Goal: Task Accomplishment & Management: Manage account settings

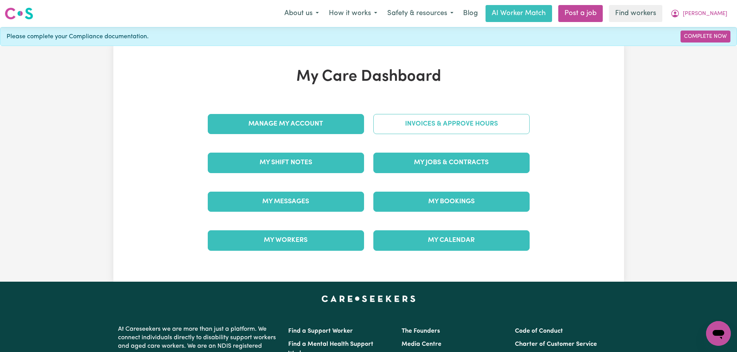
click at [451, 124] on link "Invoices & Approve Hours" at bounding box center [451, 124] width 156 height 20
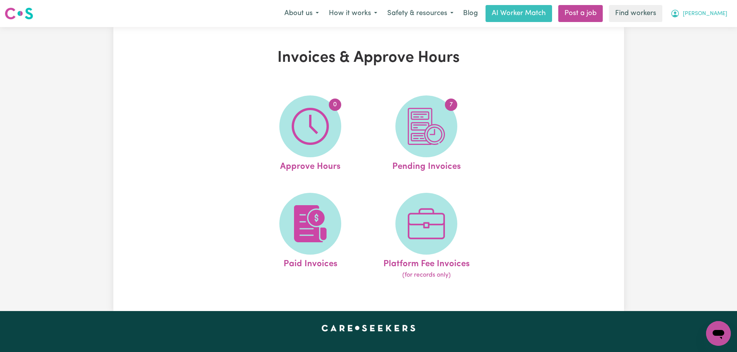
drag, startPoint x: 715, startPoint y: 13, endPoint x: 715, endPoint y: 20, distance: 7.0
click at [715, 13] on button "[PERSON_NAME]" at bounding box center [698, 13] width 67 height 16
click at [713, 33] on link "My Dashboard" at bounding box center [701, 30] width 61 height 15
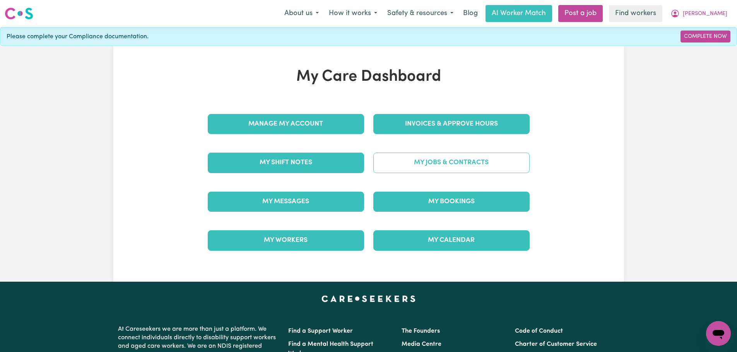
click at [453, 165] on link "My Jobs & Contracts" at bounding box center [451, 163] width 156 height 20
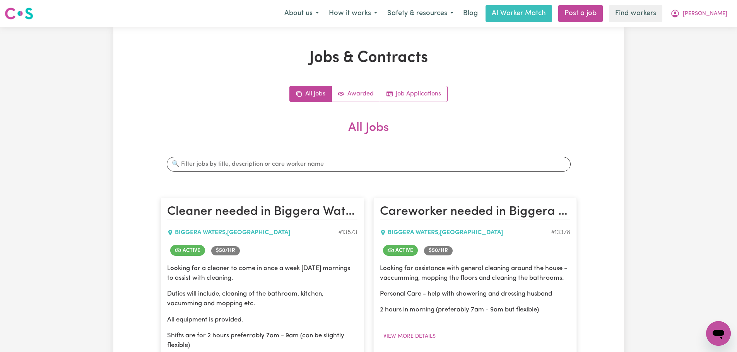
click at [316, 175] on div "Search jobs" at bounding box center [369, 164] width 416 height 27
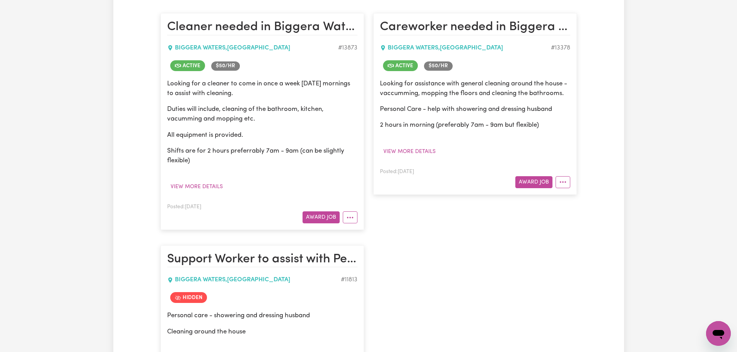
scroll to position [116, 0]
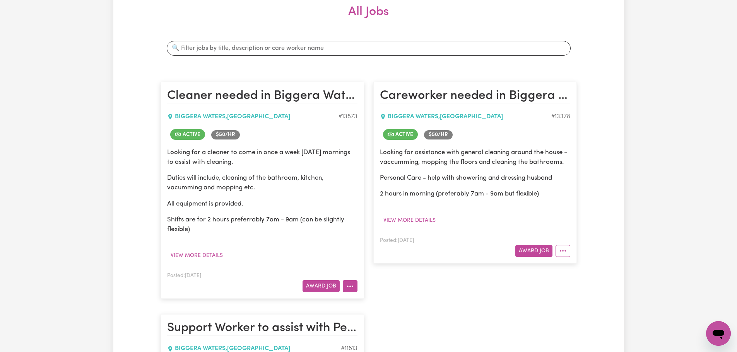
click at [352, 289] on button "More options" at bounding box center [350, 286] width 15 height 12
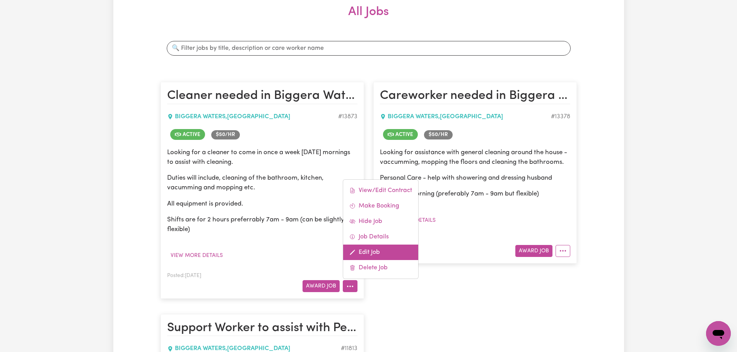
click at [390, 251] on link "Edit Job" at bounding box center [380, 252] width 75 height 15
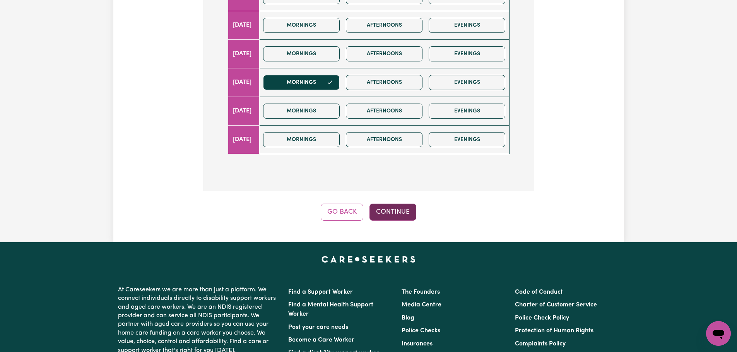
click at [410, 214] on button "Continue" at bounding box center [392, 212] width 47 height 17
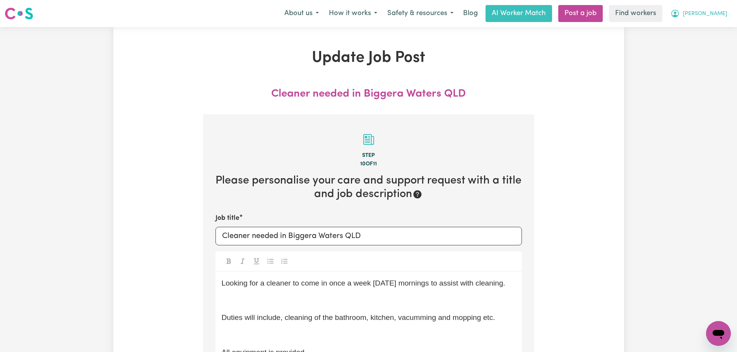
click at [680, 14] on icon "My Account" at bounding box center [674, 13] width 9 height 9
click at [710, 29] on link "My Dashboard" at bounding box center [701, 30] width 61 height 15
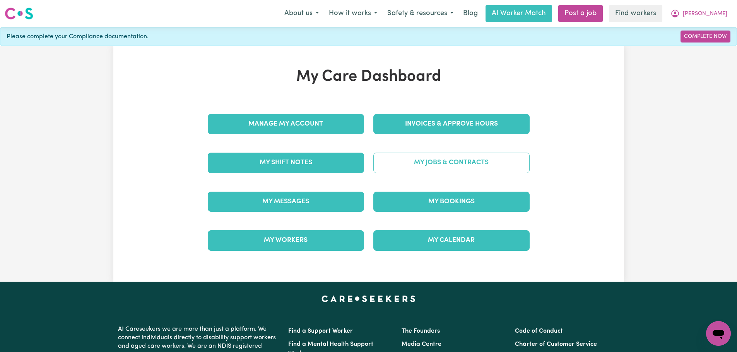
click at [441, 164] on link "My Jobs & Contracts" at bounding box center [451, 163] width 156 height 20
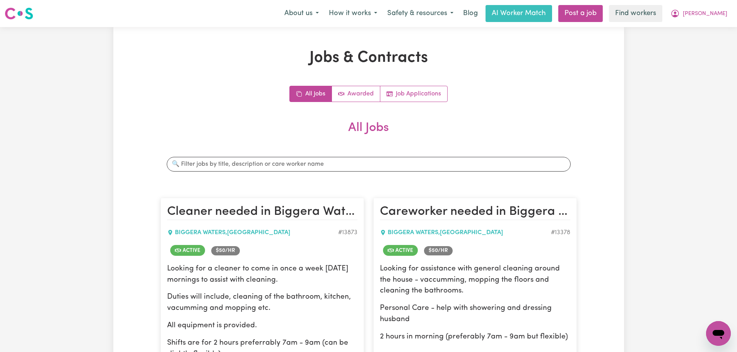
scroll to position [193, 0]
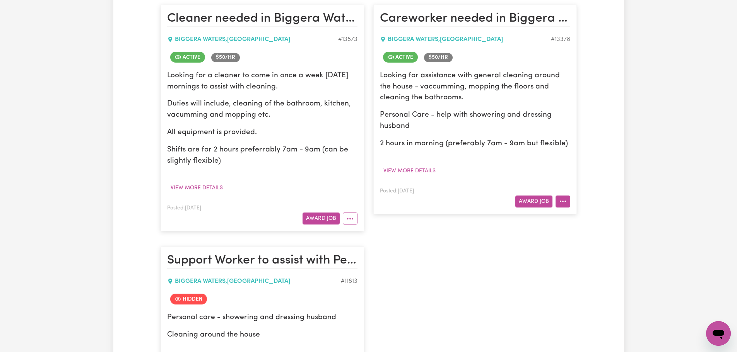
click at [568, 199] on button "More options" at bounding box center [563, 202] width 15 height 12
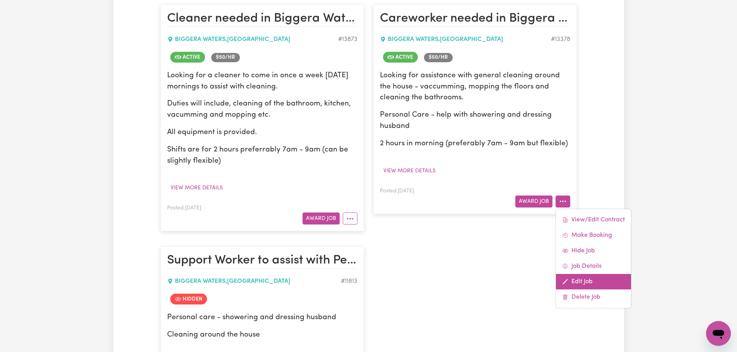
click at [578, 281] on link "Edit Job" at bounding box center [593, 281] width 75 height 15
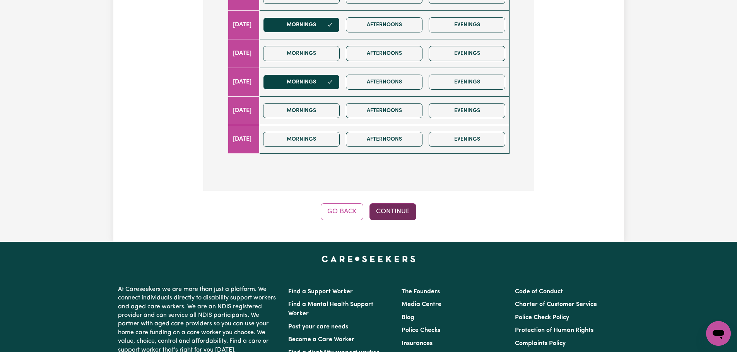
click at [406, 214] on button "Continue" at bounding box center [392, 211] width 47 height 17
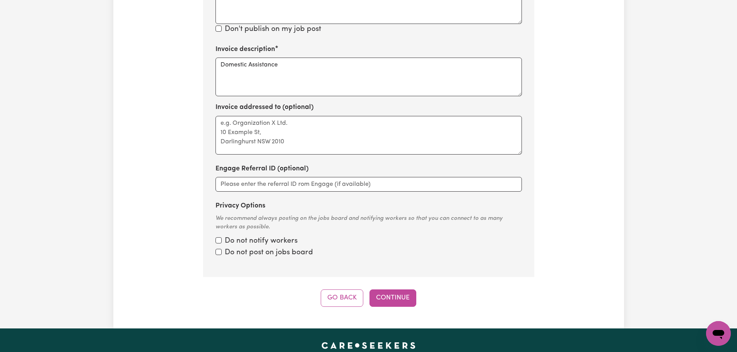
scroll to position [385, 0]
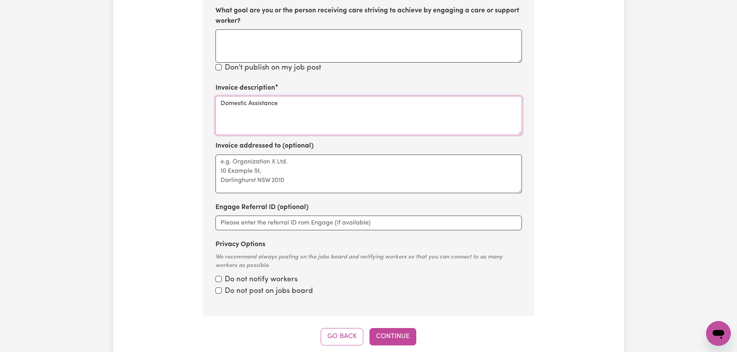
click at [323, 99] on textarea "Domestic Assistance" at bounding box center [368, 115] width 306 height 39
type textarea "Domestic Assistance and community access"
click at [388, 340] on button "Continue" at bounding box center [392, 336] width 47 height 17
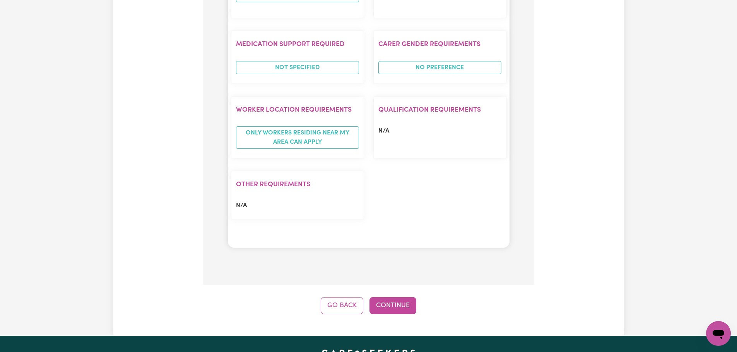
click at [387, 313] on button "Continue" at bounding box center [392, 306] width 47 height 17
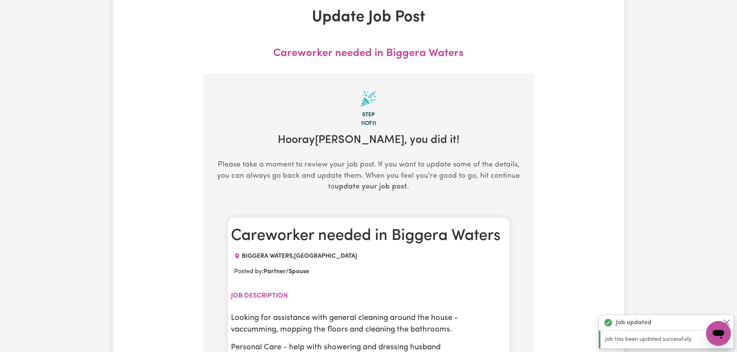
scroll to position [0, 0]
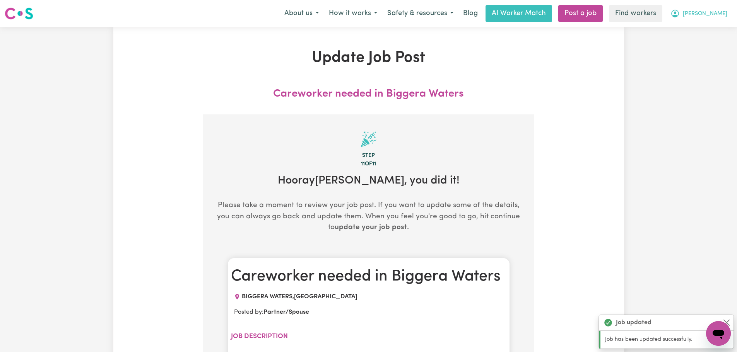
click at [723, 14] on span "[PERSON_NAME]" at bounding box center [705, 14] width 44 height 9
click at [719, 26] on link "My Dashboard" at bounding box center [701, 30] width 61 height 15
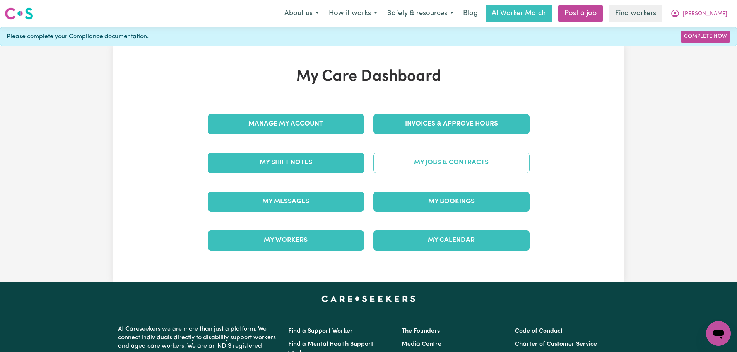
click at [498, 168] on link "My Jobs & Contracts" at bounding box center [451, 163] width 156 height 20
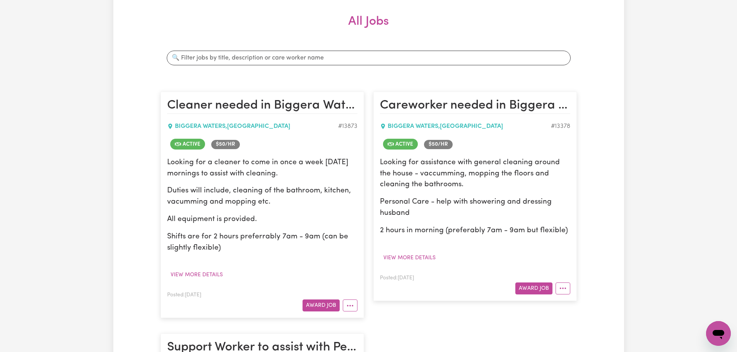
scroll to position [193, 0]
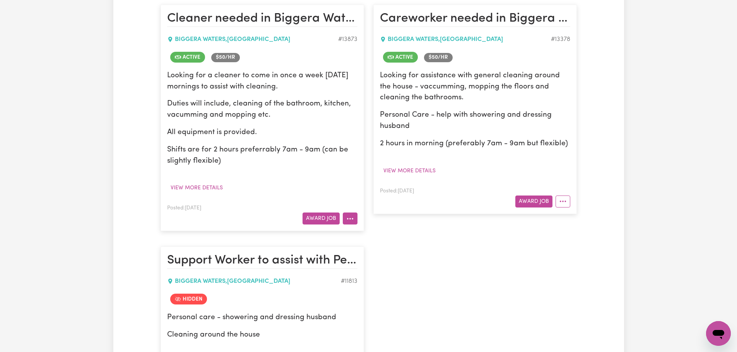
click at [346, 215] on button "More options" at bounding box center [350, 219] width 15 height 12
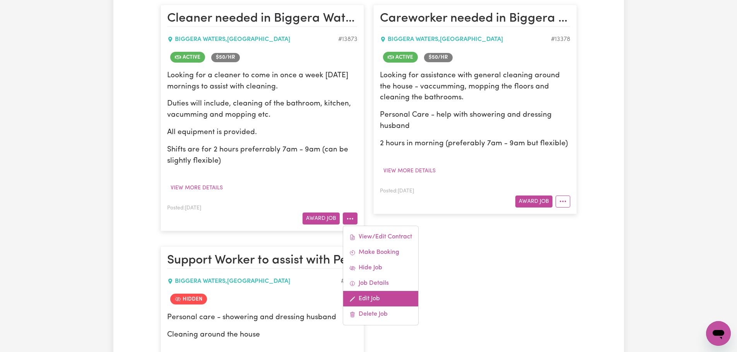
click at [373, 294] on link "Edit Job" at bounding box center [380, 298] width 75 height 15
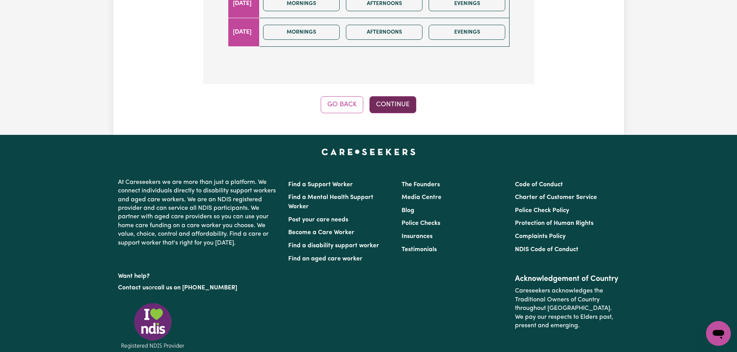
click at [391, 103] on button "Continue" at bounding box center [392, 104] width 47 height 17
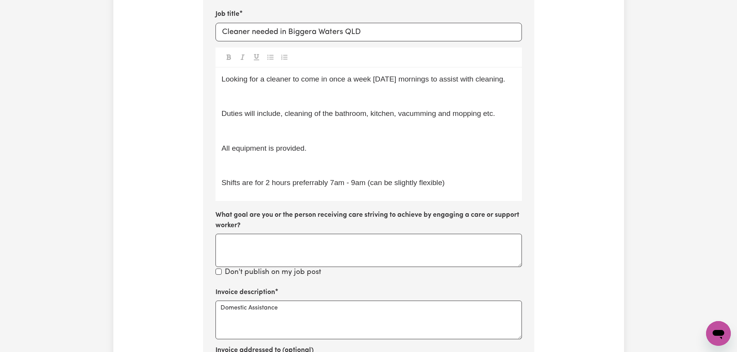
scroll to position [385, 0]
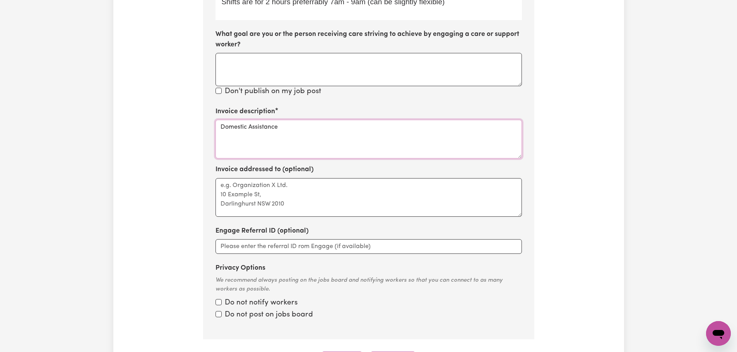
click at [324, 149] on textarea "Domestic Assistance" at bounding box center [368, 139] width 306 height 39
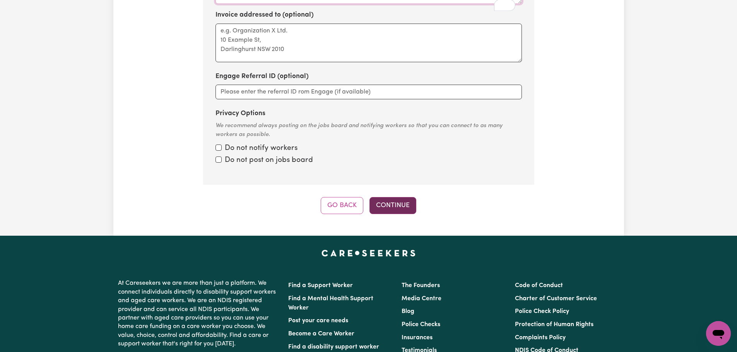
type textarea "Domestic Assistance and community access"
click at [389, 214] on button "Continue" at bounding box center [392, 205] width 47 height 17
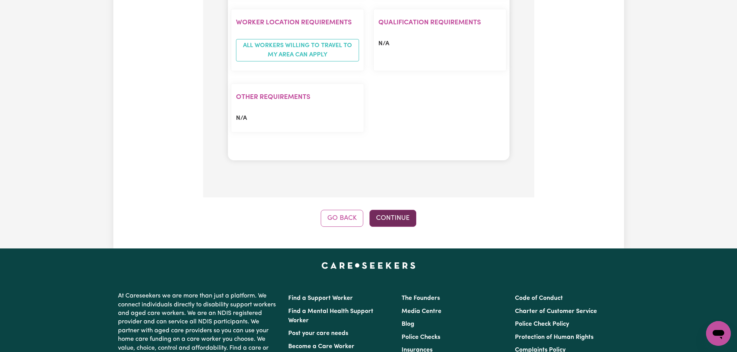
click at [388, 223] on button "Continue" at bounding box center [392, 218] width 47 height 17
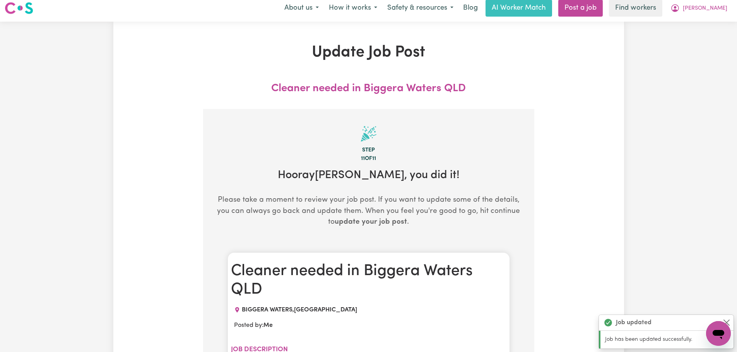
scroll to position [0, 0]
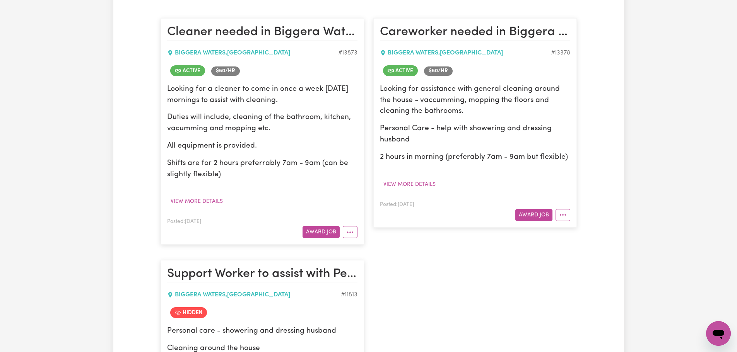
scroll to position [193, 0]
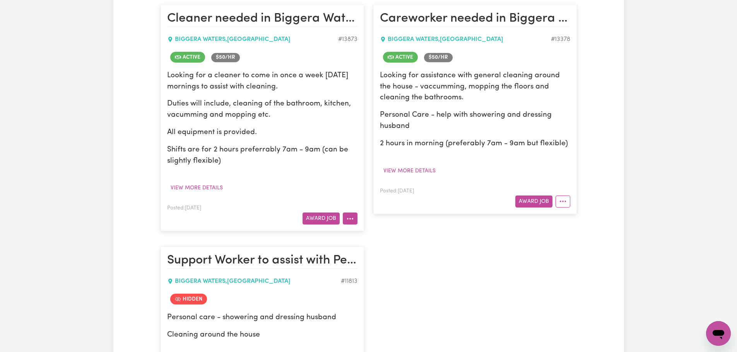
click at [352, 216] on icon "More options" at bounding box center [350, 219] width 8 height 8
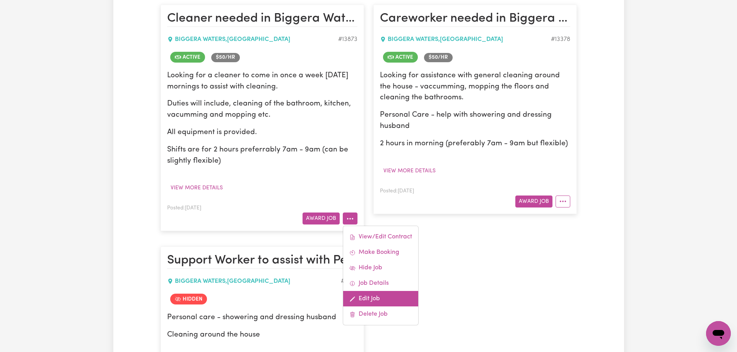
click at [395, 296] on link "Edit Job" at bounding box center [380, 298] width 75 height 15
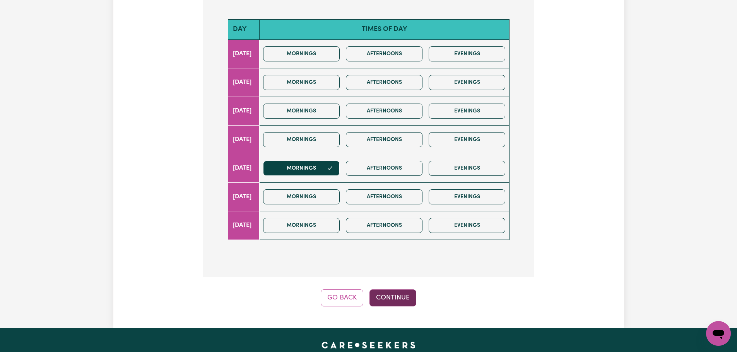
click at [404, 298] on button "Continue" at bounding box center [392, 298] width 47 height 17
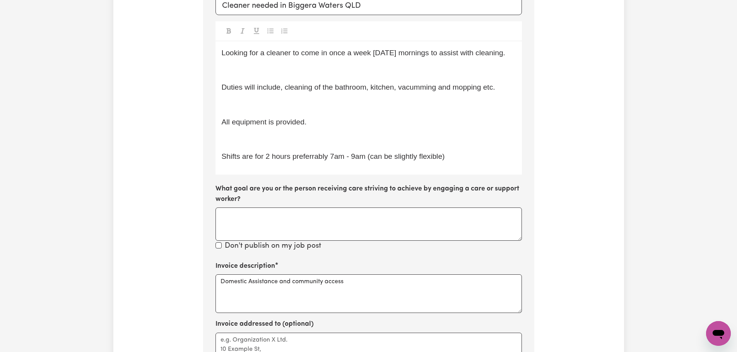
scroll to position [385, 0]
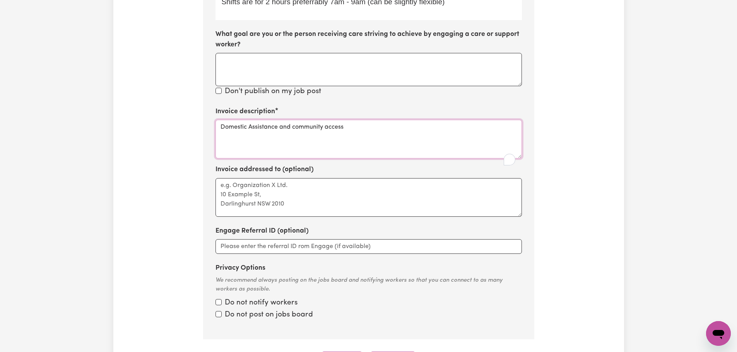
drag, startPoint x: 358, startPoint y: 140, endPoint x: 277, endPoint y: 137, distance: 81.7
click at [277, 137] on textarea "Domestic Assistance and community access" at bounding box center [368, 139] width 306 height 39
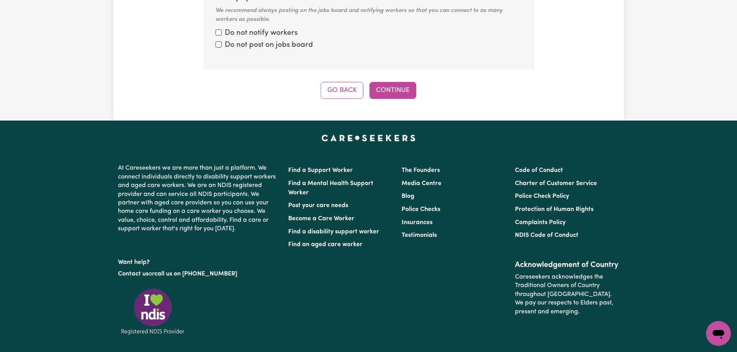
scroll to position [656, 0]
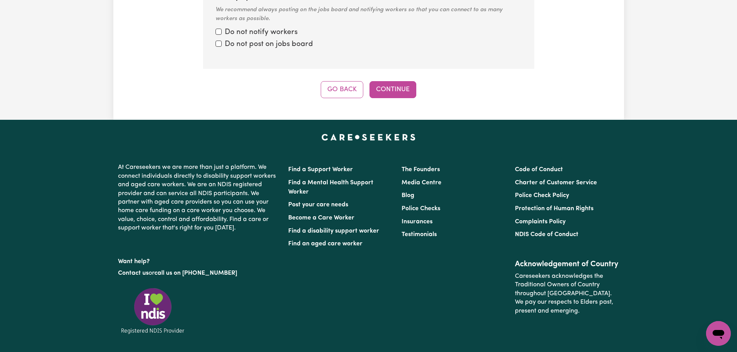
type textarea "Domestic Assistance"
click at [258, 38] on label "Do not notify workers" at bounding box center [261, 32] width 73 height 11
click at [222, 35] on input "Privacy Options" at bounding box center [218, 32] width 6 height 6
click at [259, 50] on label "Do not post on jobs board" at bounding box center [269, 44] width 88 height 11
click at [222, 35] on input "Privacy Options" at bounding box center [218, 32] width 6 height 6
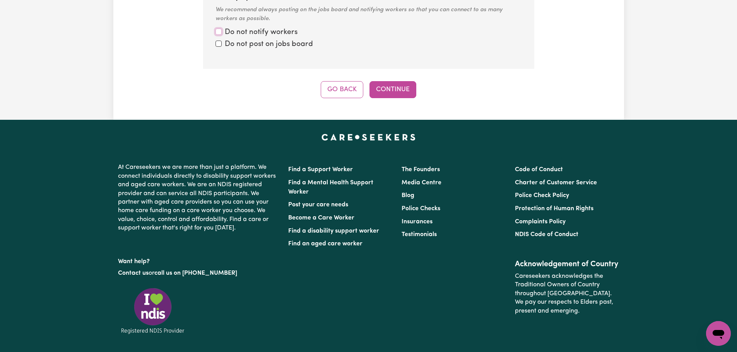
checkbox input "false"
click at [218, 47] on input "Privacy Options" at bounding box center [218, 44] width 6 height 6
checkbox input "true"
click at [217, 35] on input "Privacy Options" at bounding box center [218, 32] width 6 height 6
checkbox input "true"
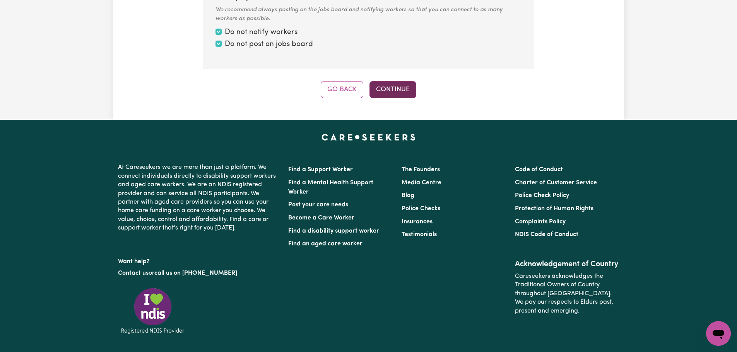
click at [389, 98] on button "Continue" at bounding box center [392, 89] width 47 height 17
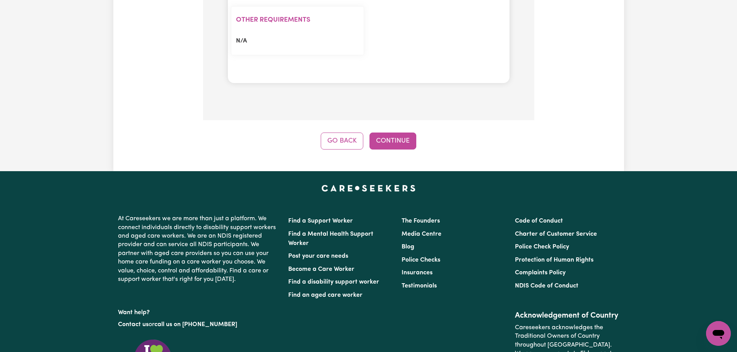
click at [395, 136] on button "Continue" at bounding box center [392, 141] width 47 height 17
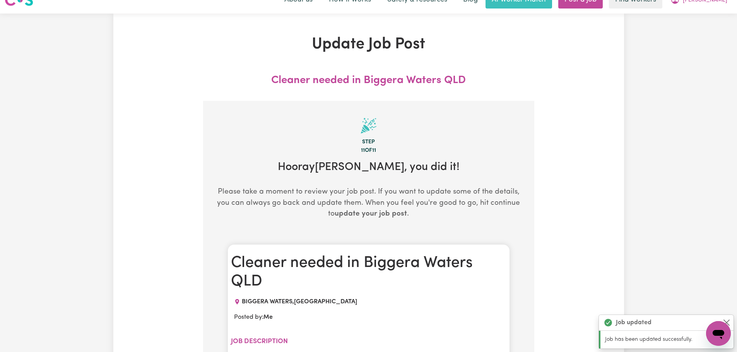
scroll to position [0, 0]
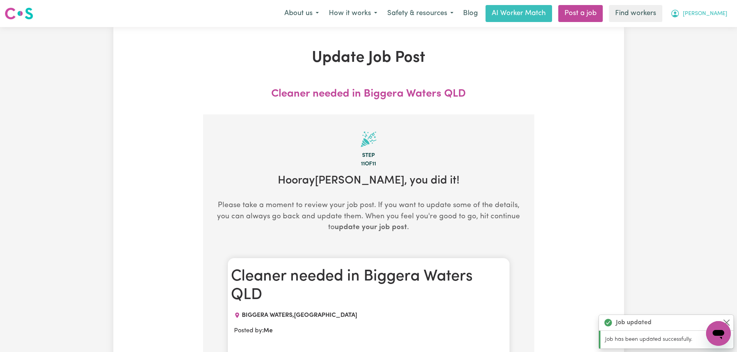
click at [680, 15] on icon "My Account" at bounding box center [674, 13] width 9 height 9
click at [716, 26] on link "My Dashboard" at bounding box center [701, 30] width 61 height 15
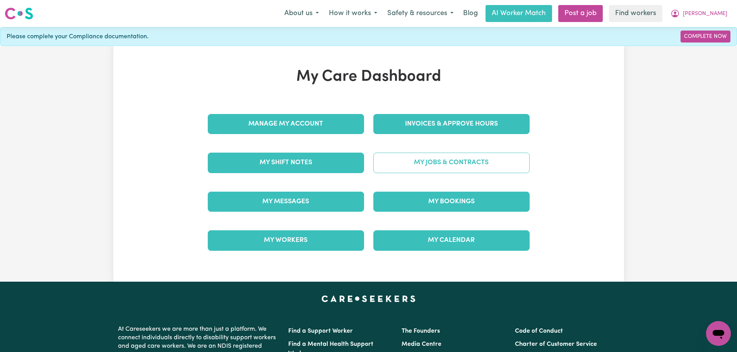
click at [458, 162] on link "My Jobs & Contracts" at bounding box center [451, 163] width 156 height 20
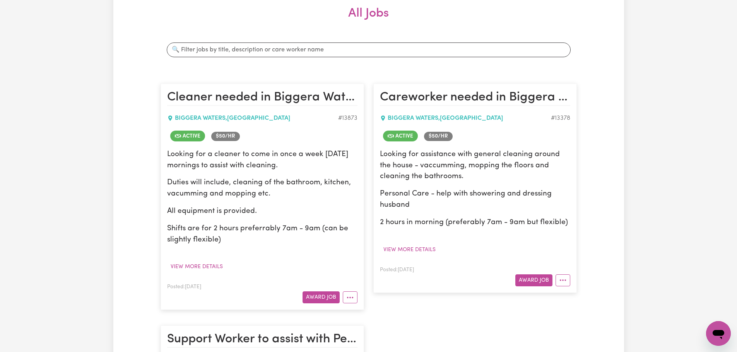
scroll to position [193, 0]
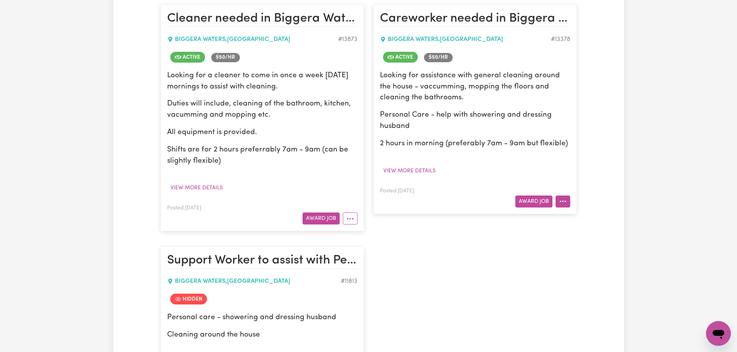
click at [563, 202] on circle "More options" at bounding box center [563, 202] width 2 height 2
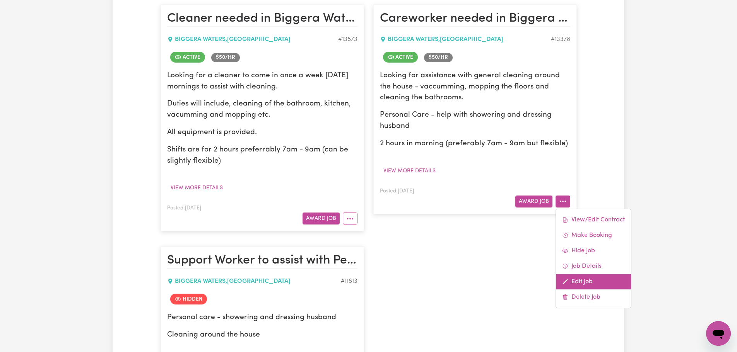
click at [579, 279] on link "Edit Job" at bounding box center [593, 281] width 75 height 15
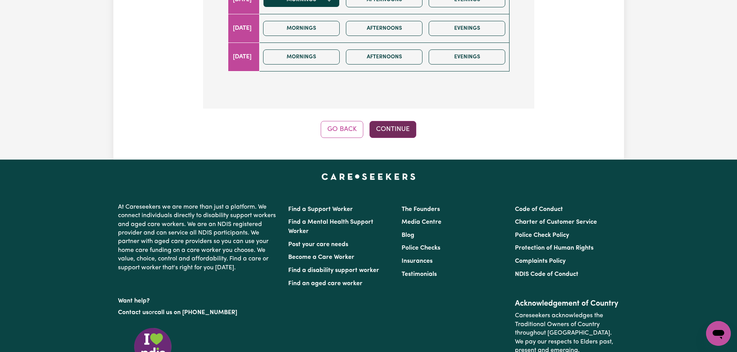
click at [402, 126] on button "Continue" at bounding box center [392, 129] width 47 height 17
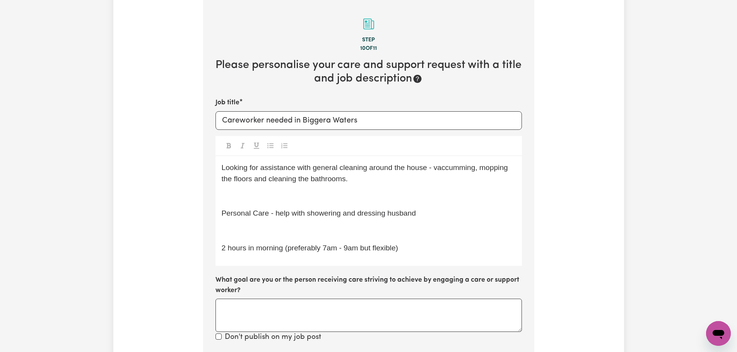
scroll to position [385, 0]
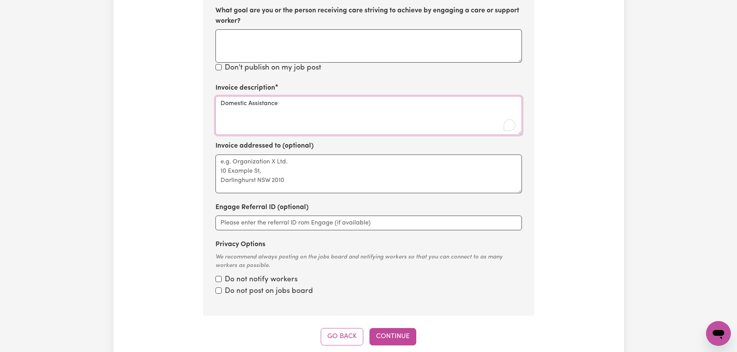
drag, startPoint x: 353, startPoint y: 104, endPoint x: 280, endPoint y: 104, distance: 73.1
type textarea "Domestic Assistance"
click at [402, 335] on button "Continue" at bounding box center [392, 336] width 47 height 17
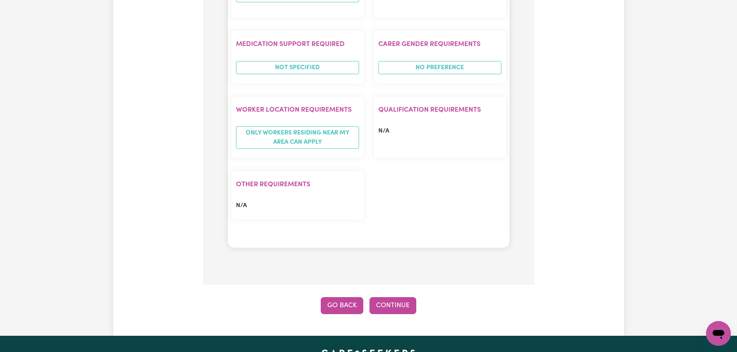
click at [344, 312] on button "Go Back" at bounding box center [342, 306] width 43 height 17
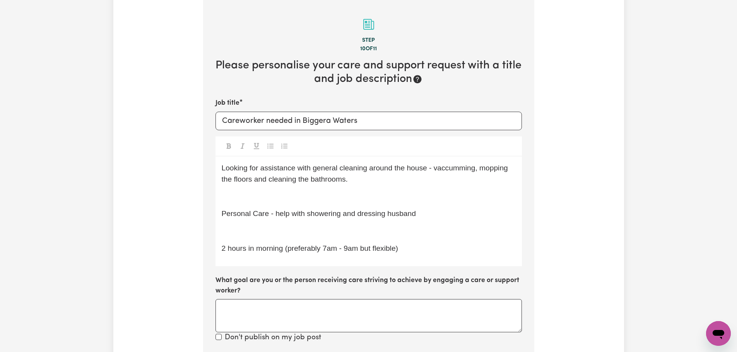
scroll to position [347, 0]
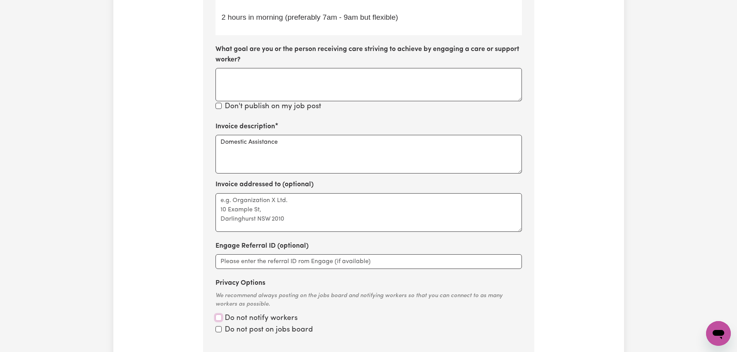
click at [220, 320] on input "Privacy Options" at bounding box center [218, 318] width 6 height 6
checkbox input "true"
click at [222, 332] on div "Do not post on jobs board" at bounding box center [368, 330] width 306 height 11
click at [219, 332] on input "Privacy Options" at bounding box center [218, 330] width 6 height 6
checkbox input "true"
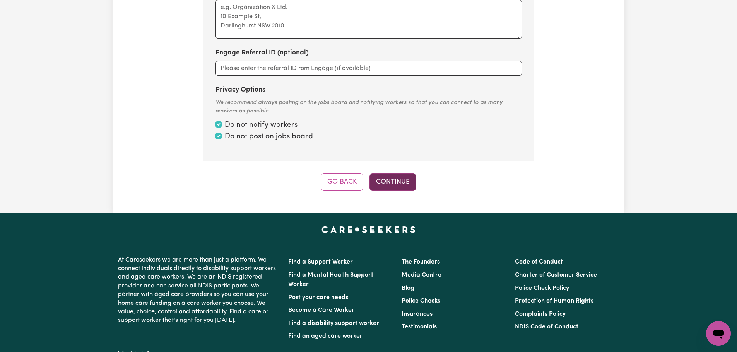
click at [393, 185] on button "Continue" at bounding box center [392, 182] width 47 height 17
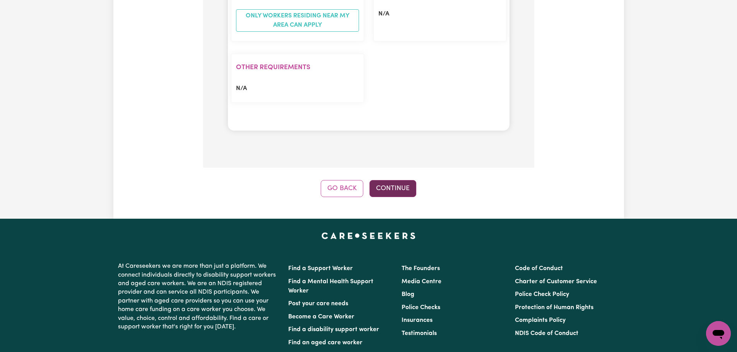
click at [393, 190] on button "Continue" at bounding box center [392, 188] width 47 height 17
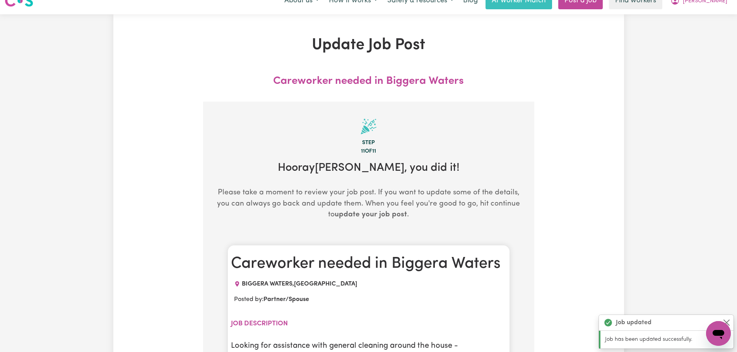
scroll to position [0, 0]
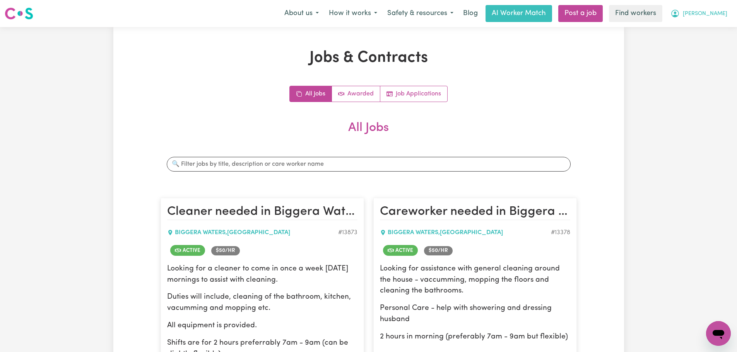
click at [722, 16] on span "[PERSON_NAME]" at bounding box center [705, 14] width 44 height 9
click at [711, 49] on link "Logout" at bounding box center [701, 44] width 61 height 15
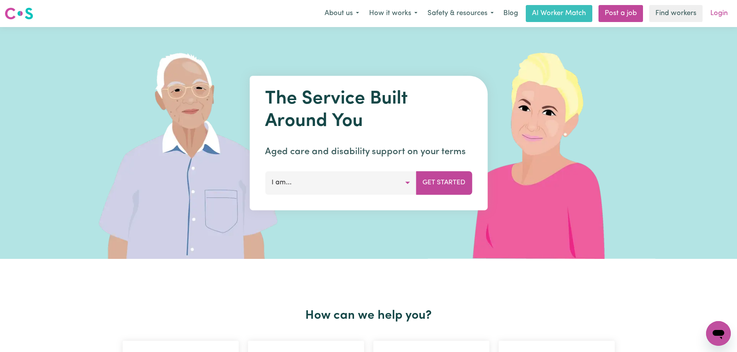
click at [721, 10] on link "Login" at bounding box center [719, 13] width 27 height 17
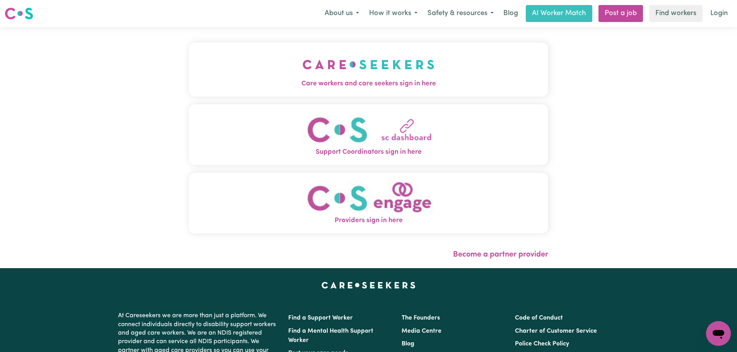
click at [262, 90] on button "Care workers and care seekers sign in here" at bounding box center [368, 70] width 359 height 54
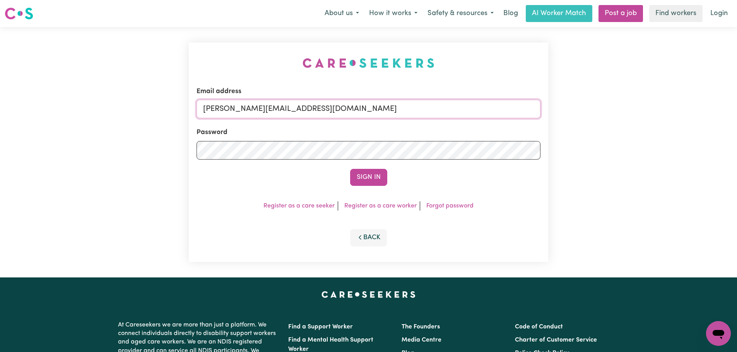
drag, startPoint x: 380, startPoint y: 111, endPoint x: 366, endPoint y: 124, distance: 18.6
click at [380, 111] on input "[PERSON_NAME][EMAIL_ADDRESS][DOMAIN_NAME]" at bounding box center [369, 109] width 344 height 19
drag, startPoint x: 388, startPoint y: 111, endPoint x: 243, endPoint y: 108, distance: 145.1
click at [243, 108] on input "[EMAIL_ADDRESS][DOMAIN_NAME]" at bounding box center [369, 109] width 344 height 19
type input "[EMAIL_ADDRESS][DOMAIN_NAME]"
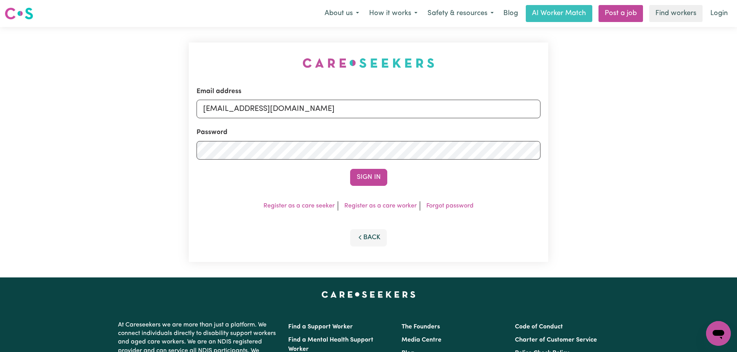
click at [375, 169] on button "Sign In" at bounding box center [368, 177] width 37 height 17
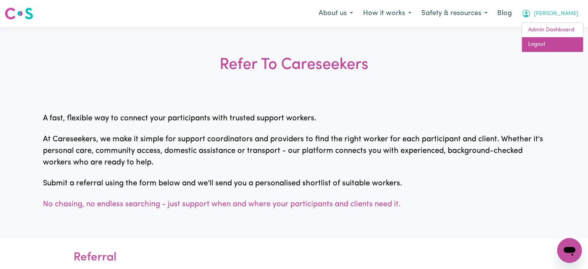
click at [560, 46] on link "Logout" at bounding box center [552, 44] width 61 height 15
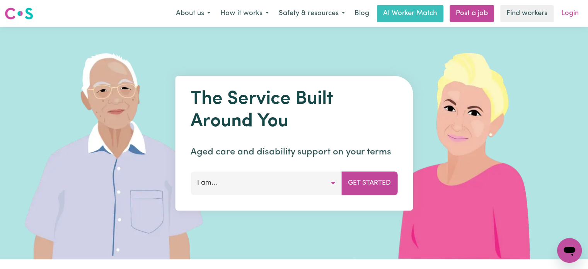
click at [571, 11] on link "Login" at bounding box center [570, 13] width 27 height 17
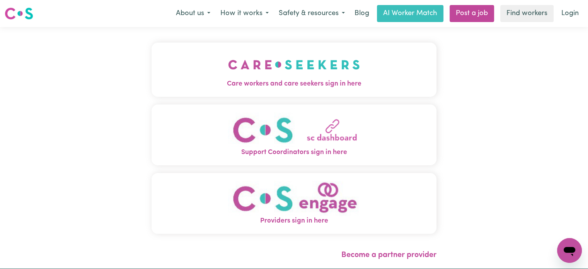
click at [201, 50] on button "Care workers and care seekers sign in here" at bounding box center [294, 70] width 285 height 54
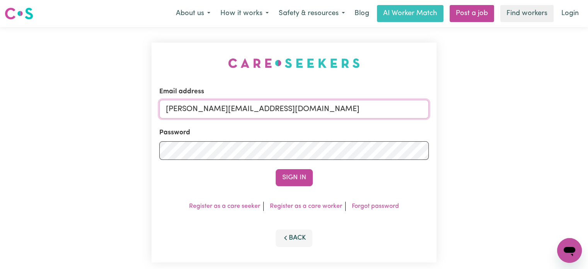
click at [310, 113] on input "[PERSON_NAME][EMAIL_ADDRESS][DOMAIN_NAME]" at bounding box center [294, 109] width 270 height 19
drag, startPoint x: 358, startPoint y: 103, endPoint x: 203, endPoint y: 109, distance: 155.3
click at [203, 109] on input "superusermurrayhurstANG@careseekers.com.au" at bounding box center [294, 109] width 270 height 19
type input "superuser~murrayhurstANG@careseekers.com.au"
click at [276, 169] on button "Sign In" at bounding box center [294, 177] width 37 height 17
